Goal: Navigation & Orientation: Find specific page/section

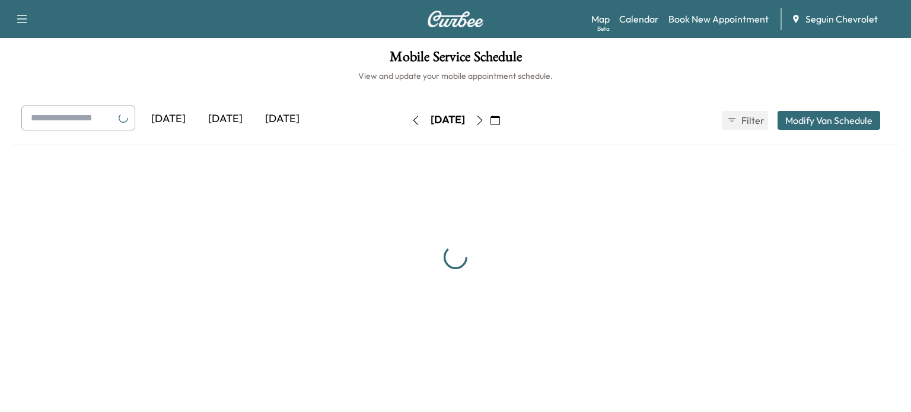
click at [240, 119] on div "[DATE]" at bounding box center [225, 119] width 57 height 27
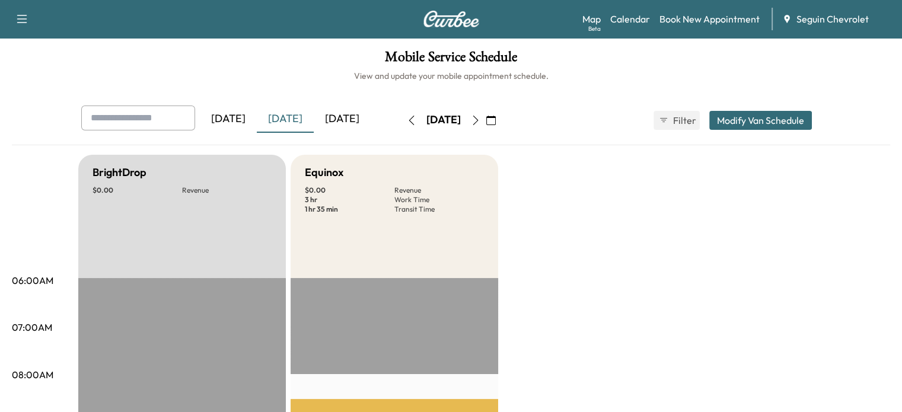
click at [579, 17] on div "Support Log Out Map Beta Calendar Book New Appointment Seguin Chevrolet" at bounding box center [451, 19] width 902 height 38
click at [596, 18] on link "Map Beta" at bounding box center [592, 19] width 18 height 14
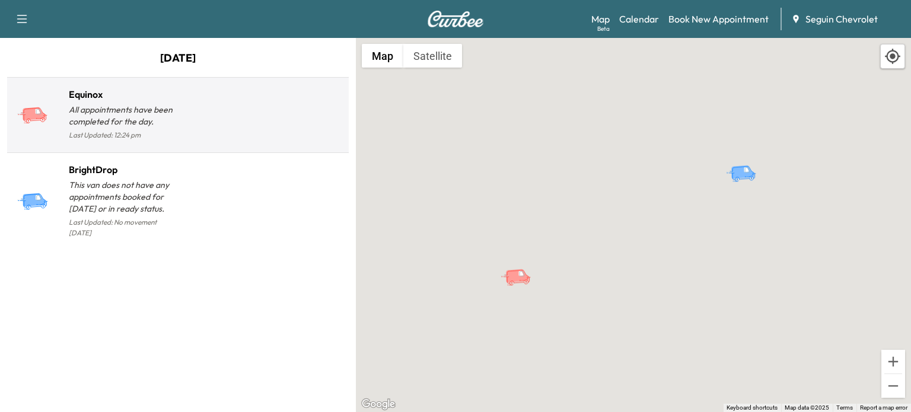
click at [230, 127] on div at bounding box center [261, 120] width 166 height 46
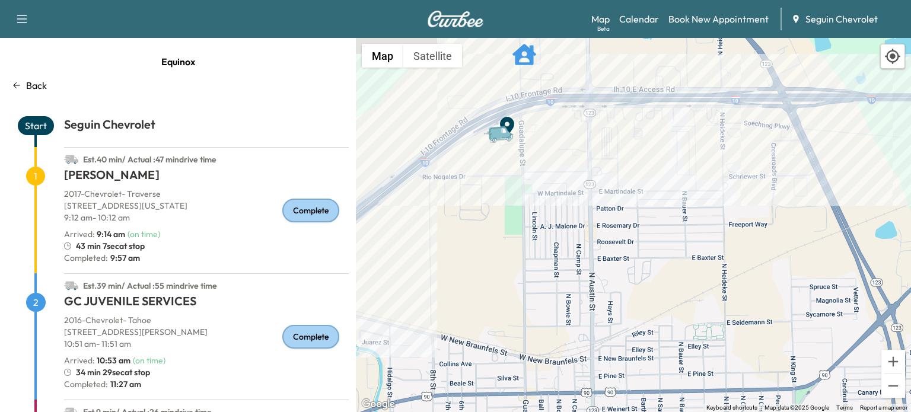
drag, startPoint x: 526, startPoint y: 256, endPoint x: 615, endPoint y: 154, distance: 135.4
click at [613, 155] on div "To activate drag with keyboard, press Alt + Enter. Once in keyboard drag state,…" at bounding box center [633, 225] width 555 height 374
